Goal: Check status: Check status

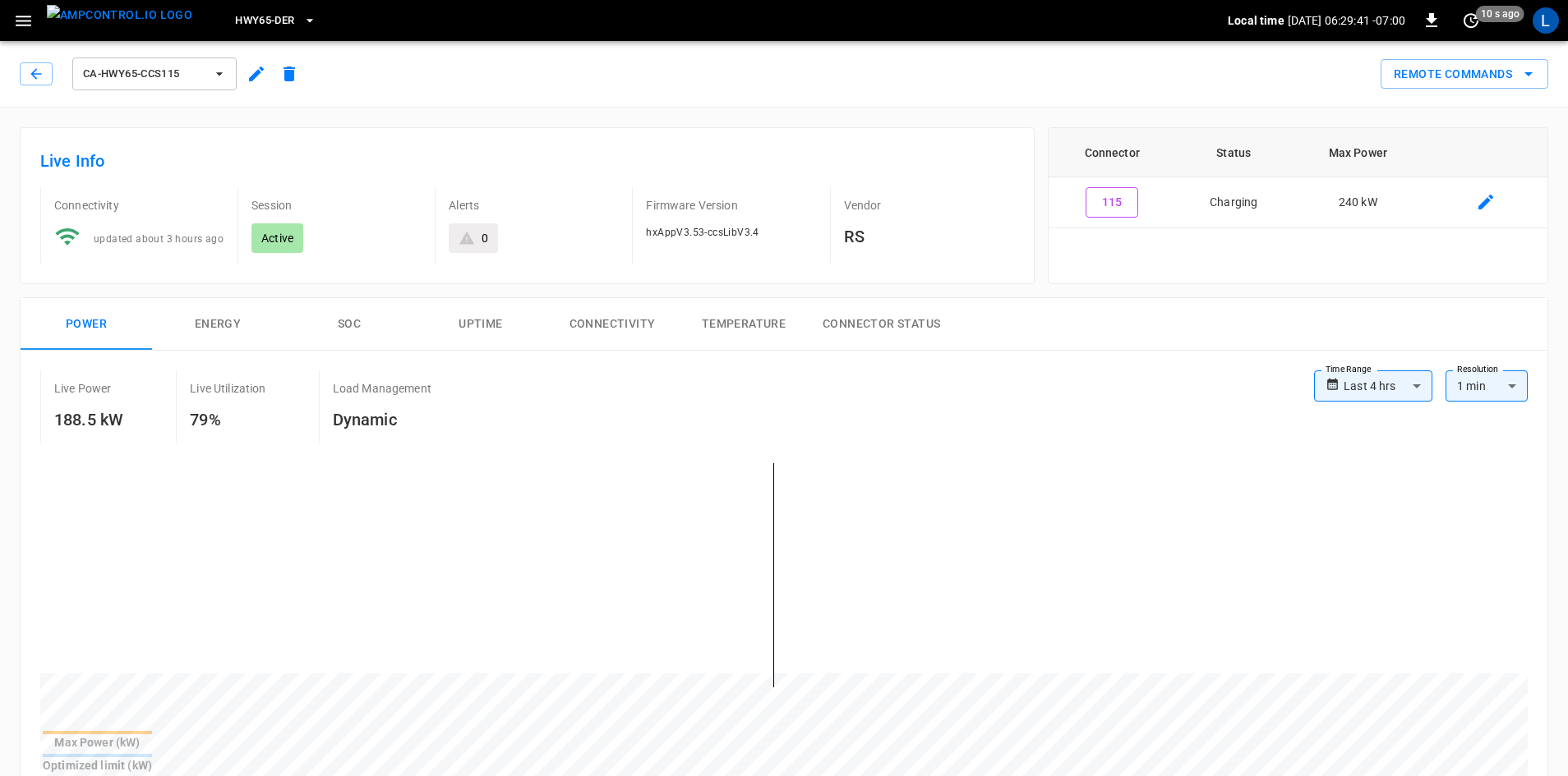
click at [235, 18] on span "HWY65-DER" at bounding box center [264, 21] width 59 height 19
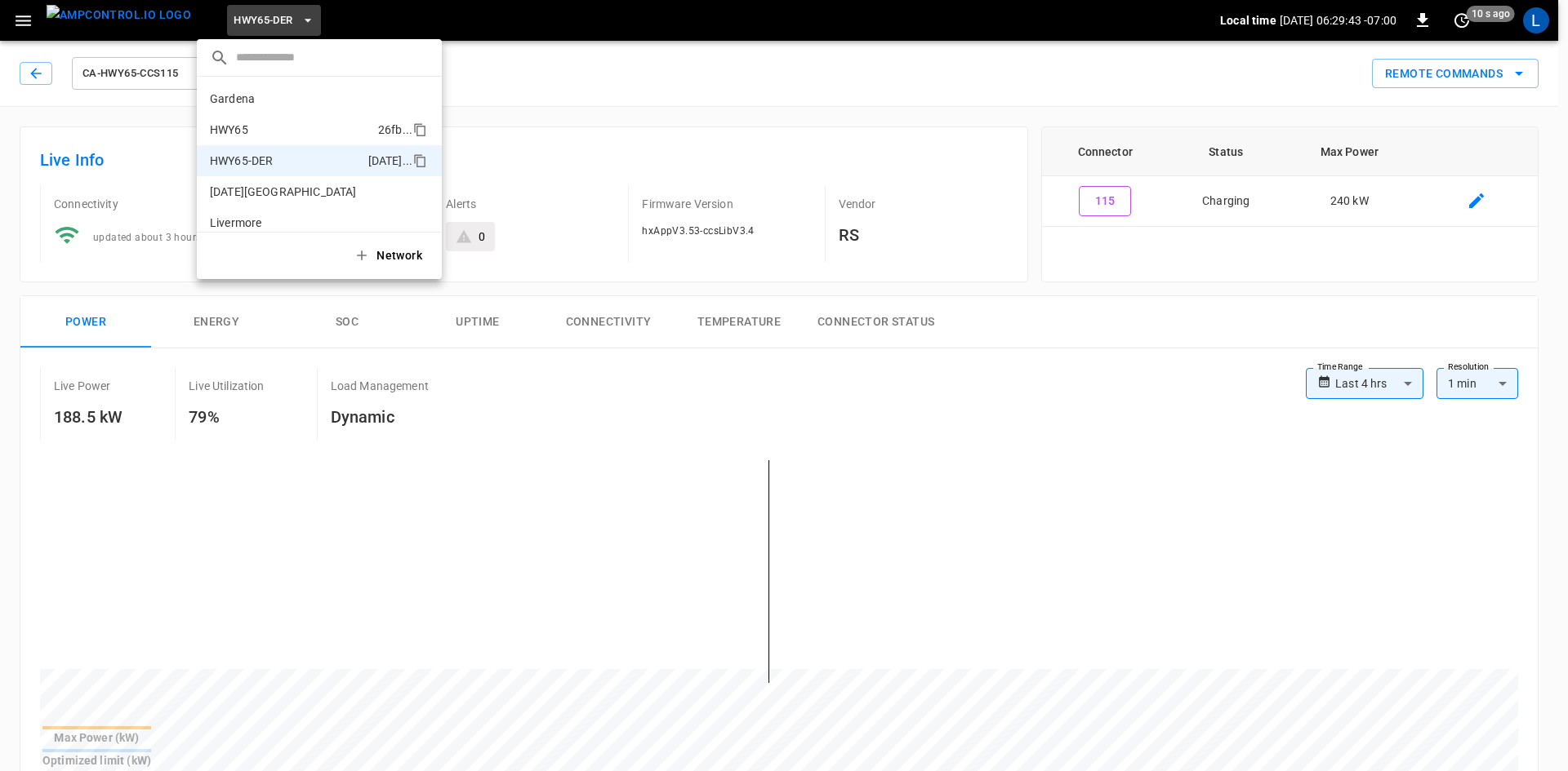
click at [331, 134] on li "HWY65 26fb ..." at bounding box center [319, 130] width 245 height 31
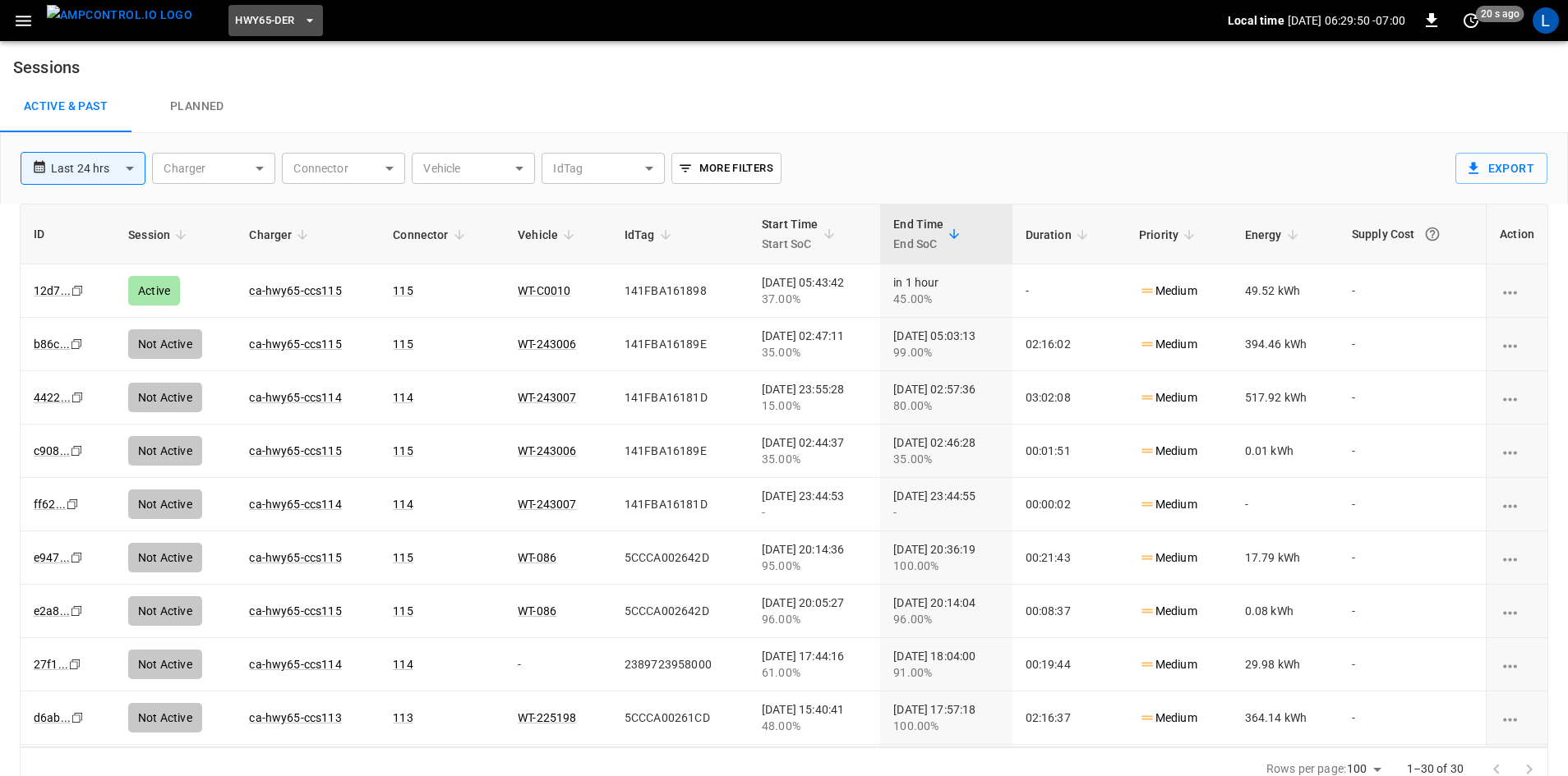
click at [301, 24] on icon "button" at bounding box center [310, 21] width 17 height 17
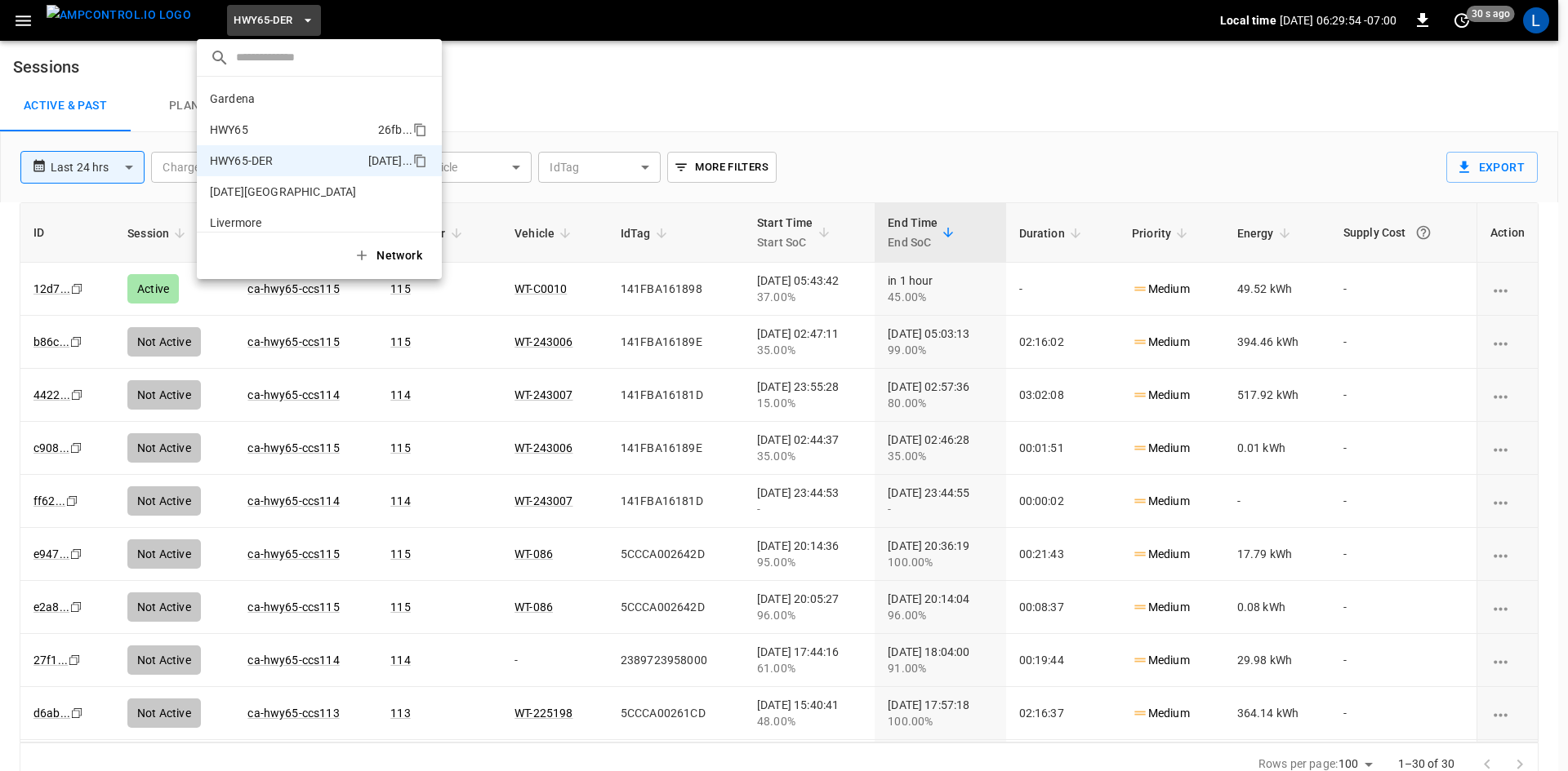
click at [307, 124] on li "HWY65 26fb ..." at bounding box center [319, 130] width 245 height 31
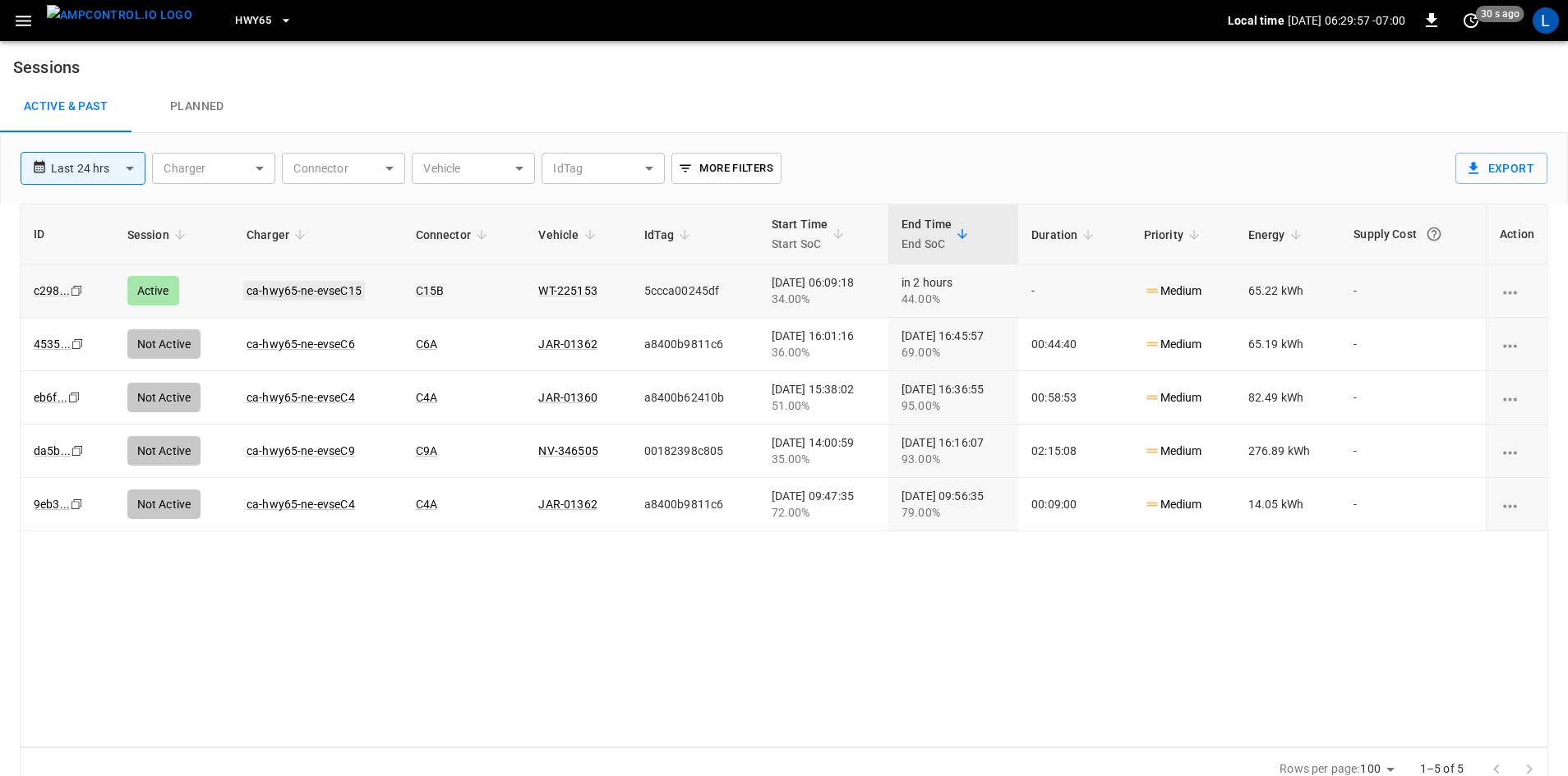
click at [328, 292] on link "ca-hwy65-ne-evseC15" at bounding box center [304, 290] width 121 height 19
